Goal: Task Accomplishment & Management: Complete application form

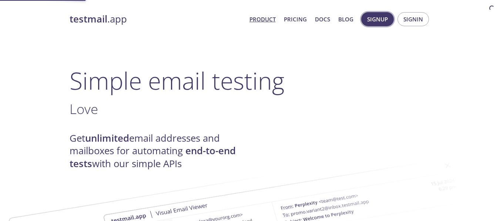
click at [370, 18] on span "Signup" at bounding box center [377, 19] width 21 height 10
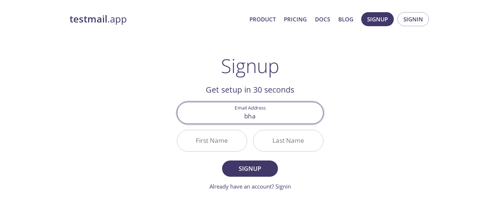
type input "[EMAIL_ADDRESS][DOMAIN_NAME]"
click at [226, 147] on input "First Name" at bounding box center [212, 141] width 70 height 21
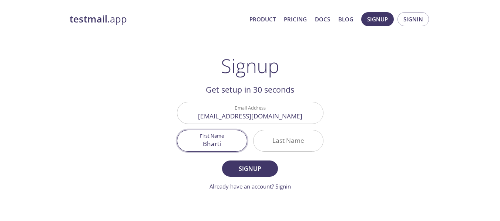
type input "Bharti"
click at [267, 142] on input "Last Name" at bounding box center [288, 141] width 70 height 21
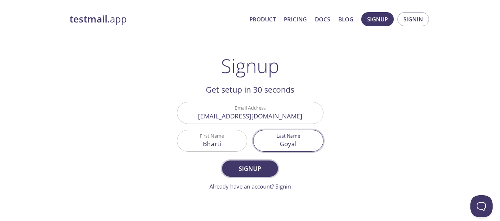
type input "Goyal"
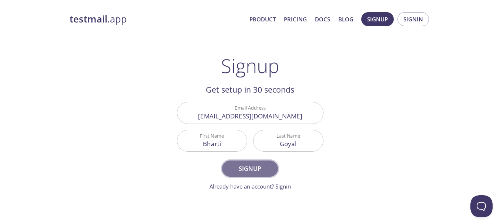
click at [267, 170] on span "Signup" at bounding box center [249, 169] width 39 height 10
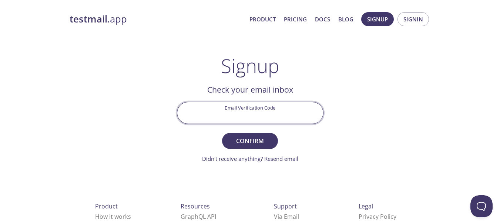
click at [254, 121] on input "Email Verification Code" at bounding box center [250, 112] width 146 height 21
paste input "ADC7F9H"
type input "ADC7F9H"
click at [257, 136] on span "Confirm" at bounding box center [249, 141] width 39 height 10
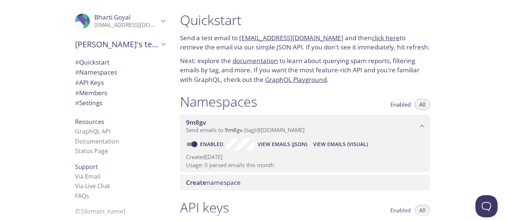
click at [265, 39] on link "[EMAIL_ADDRESS][DOMAIN_NAME]" at bounding box center [291, 38] width 104 height 9
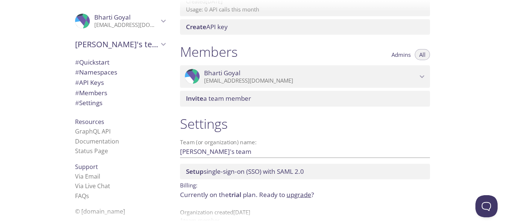
scroll to position [304, 0]
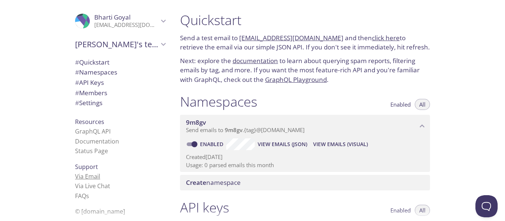
click at [78, 173] on link "Via Email" at bounding box center [87, 177] width 25 height 8
